Goal: Complete application form

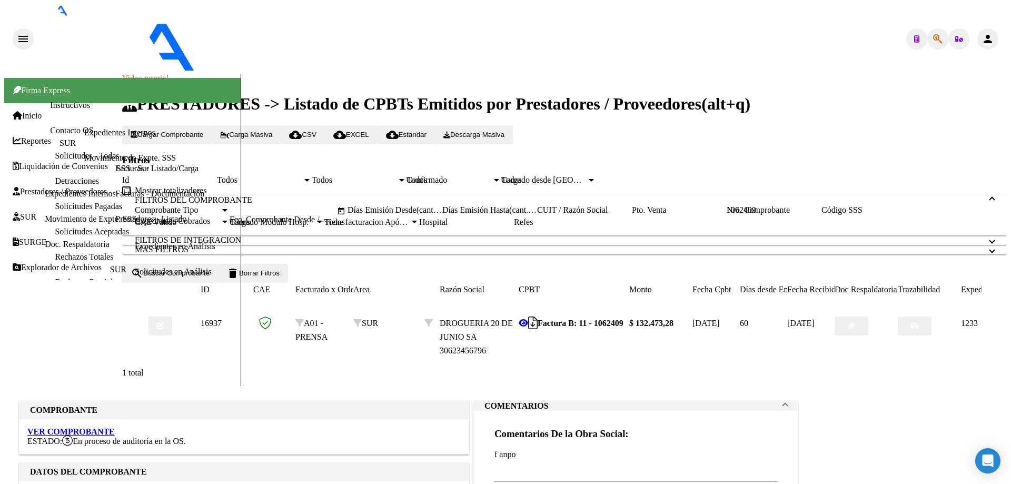
scroll to position [93, 0]
click at [436, 386] on div at bounding box center [505, 386] width 1003 height 0
type input "$ 0,00"
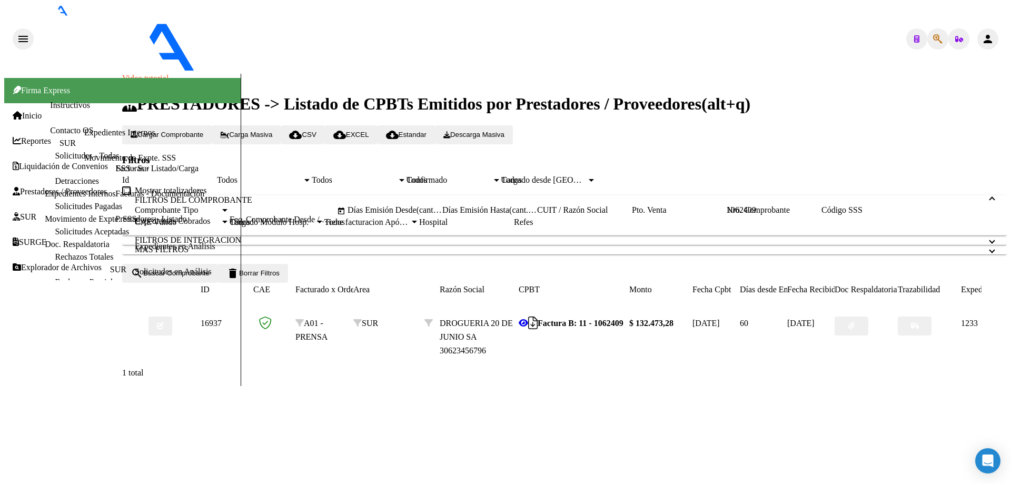
click at [994, 33] on mat-icon "person" at bounding box center [988, 39] width 13 height 13
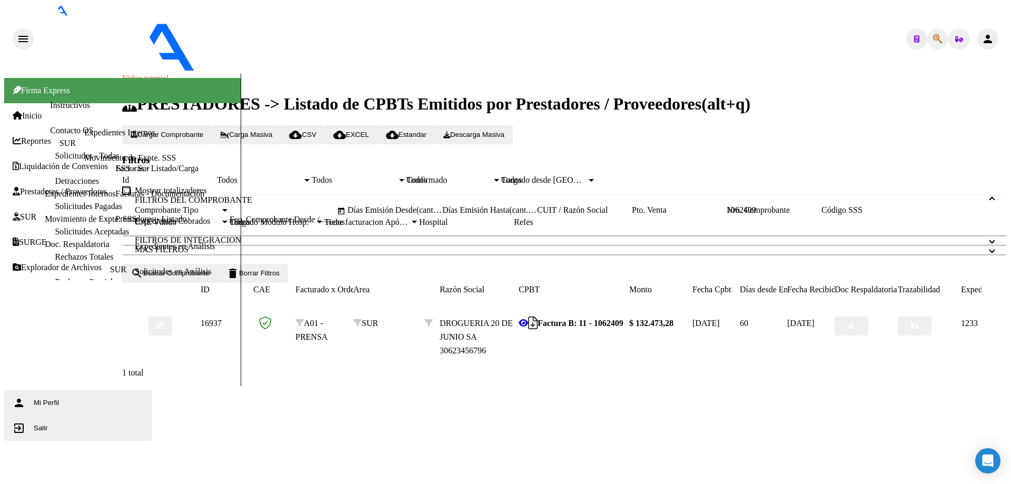
click at [152, 415] on button "exit_to_app Salir" at bounding box center [77, 427] width 147 height 25
